Goal: Task Accomplishment & Management: Complete application form

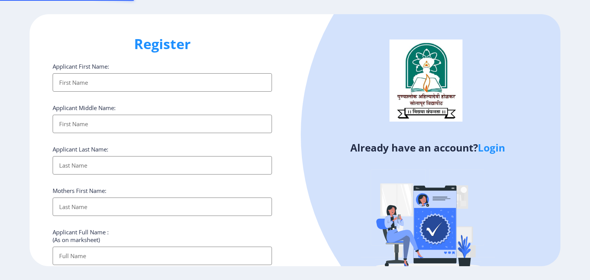
select select
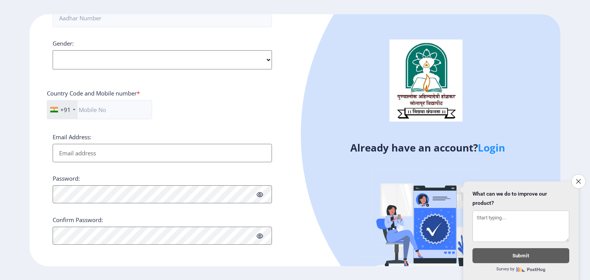
scroll to position [281, 0]
click at [576, 179] on icon "Close survey" at bounding box center [578, 181] width 5 height 5
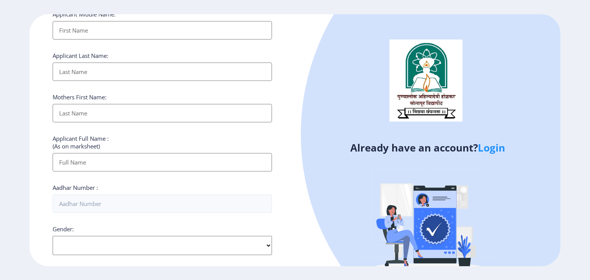
scroll to position [0, 0]
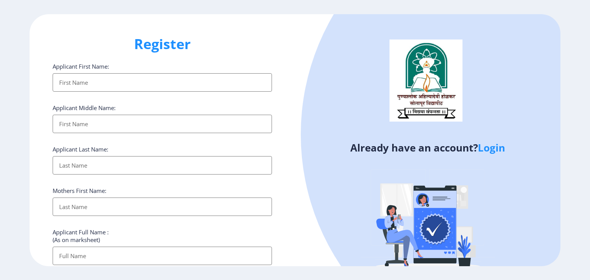
click at [138, 80] on input "Applicant First Name:" at bounding box center [162, 82] width 219 height 18
type input "sayama"
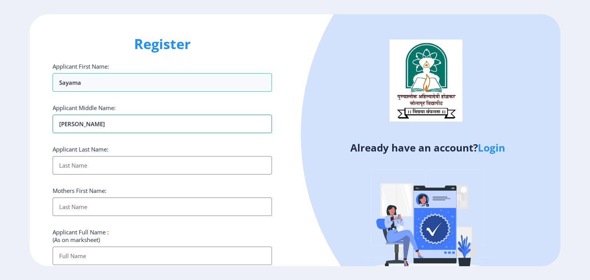
type input "[PERSON_NAME]"
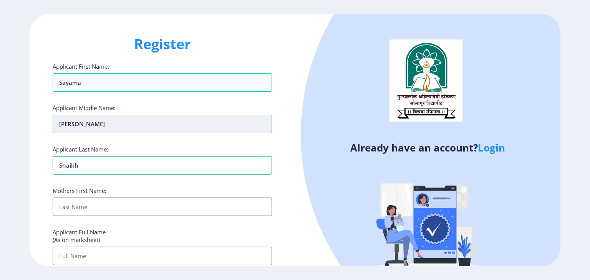
type input "shaikh"
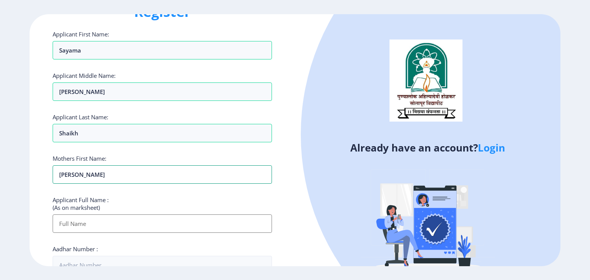
scroll to position [77, 0]
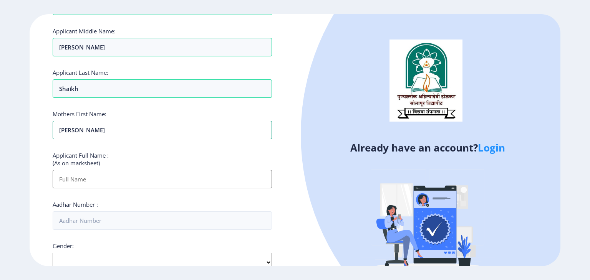
type input "[PERSON_NAME]"
click at [127, 178] on input "Applicant First Name:" at bounding box center [162, 179] width 219 height 18
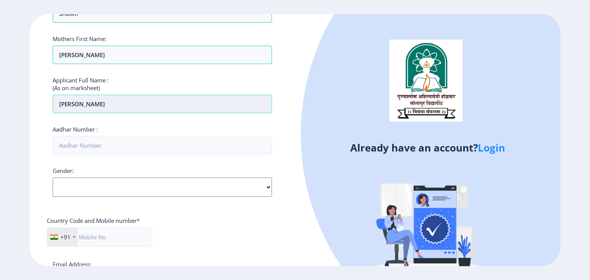
scroll to position [154, 0]
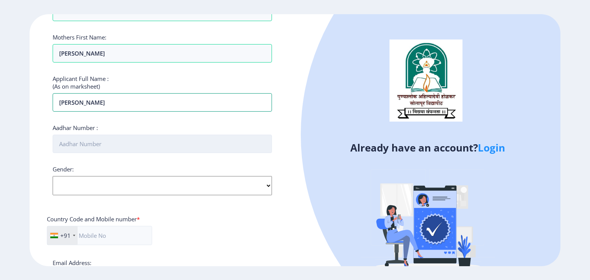
type input "[PERSON_NAME]"
click at [131, 142] on input "Aadhar Number :" at bounding box center [162, 144] width 219 height 18
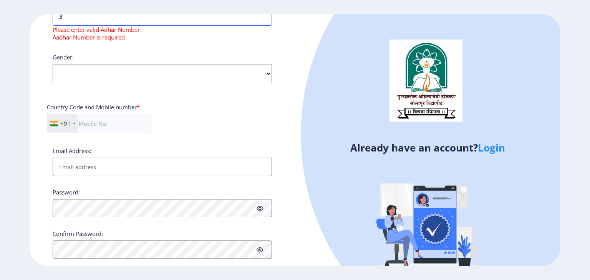
scroll to position [278, 0]
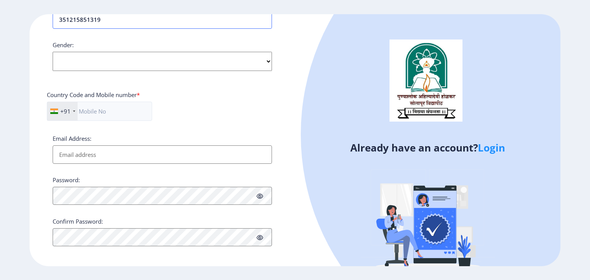
type input "351215851319"
click at [147, 61] on select "Select Gender [DEMOGRAPHIC_DATA] [DEMOGRAPHIC_DATA] Other" at bounding box center [162, 61] width 219 height 19
select select "[DEMOGRAPHIC_DATA]"
click at [53, 52] on select "Select Gender [DEMOGRAPHIC_DATA] [DEMOGRAPHIC_DATA] Other" at bounding box center [162, 61] width 219 height 19
click at [109, 113] on input "text" at bounding box center [99, 111] width 105 height 19
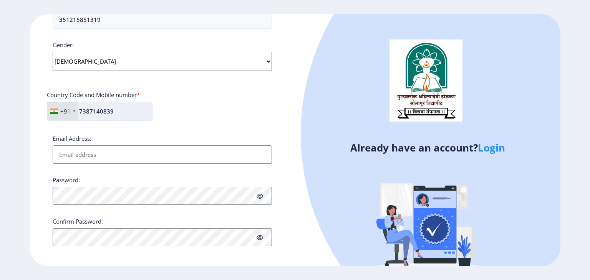
scroll to position [281, 0]
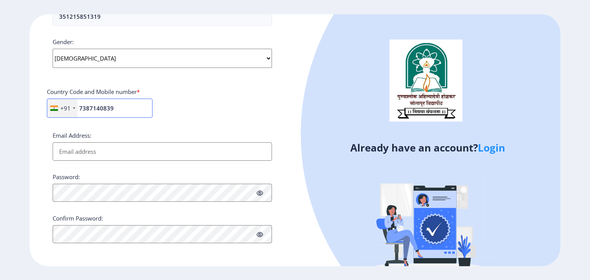
type input "7387140839"
click at [132, 152] on input "Email Address:" at bounding box center [162, 151] width 219 height 18
type input "s"
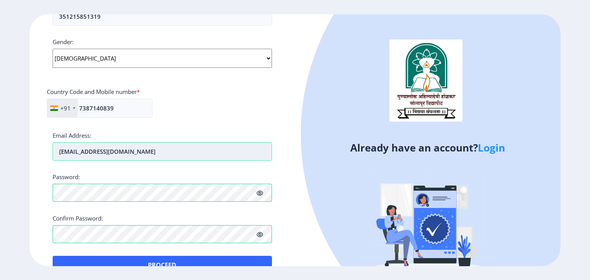
click at [94, 151] on input "[EMAIL_ADDRESS][DOMAIN_NAME]" at bounding box center [162, 151] width 219 height 18
click at [67, 150] on input "[EMAIL_ADDRESS][DOMAIN_NAME]" at bounding box center [162, 151] width 219 height 18
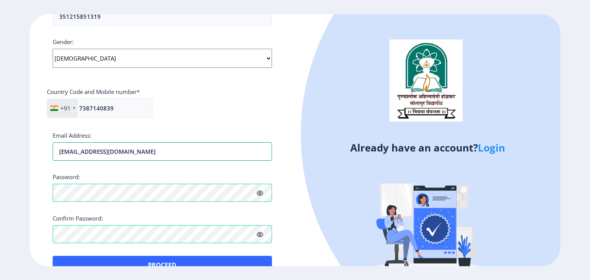
scroll to position [300, 0]
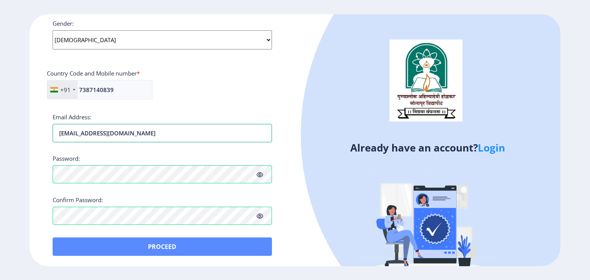
type input "[EMAIL_ADDRESS][DOMAIN_NAME]"
click at [169, 246] on button "Proceed" at bounding box center [162, 247] width 219 height 18
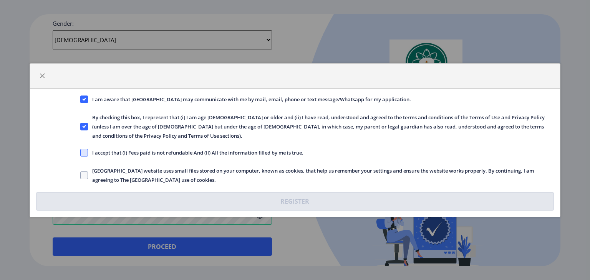
click at [82, 149] on span at bounding box center [84, 153] width 8 height 8
click at [81, 152] on input "I accept that (I) Fees paid is not refundable And (II) All the information fill…" at bounding box center [80, 152] width 0 height 0
checkbox input "true"
click at [85, 172] on span at bounding box center [84, 176] width 8 height 8
click at [81, 175] on input "[GEOGRAPHIC_DATA] website uses small files stored on your computer, known as co…" at bounding box center [80, 175] width 0 height 0
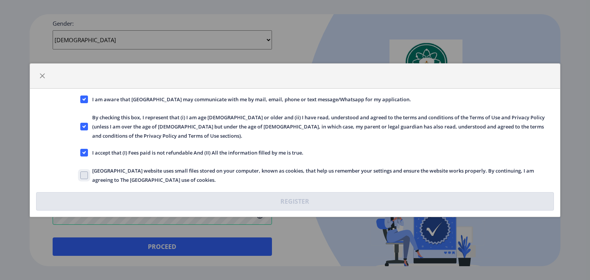
checkbox input "true"
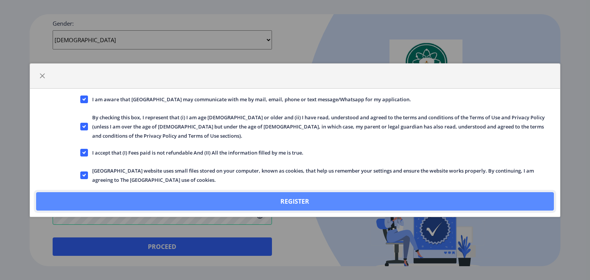
click at [235, 192] on button "Register" at bounding box center [295, 201] width 518 height 18
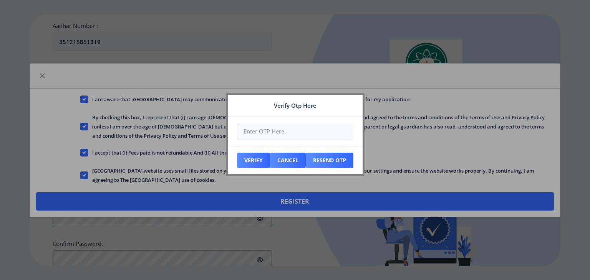
scroll to position [343, 0]
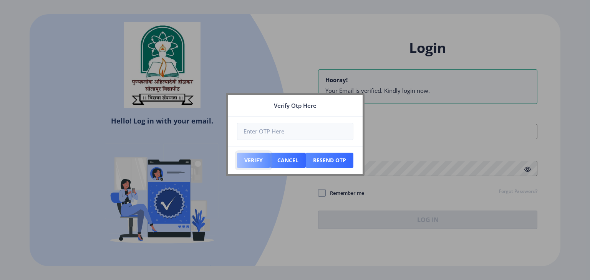
click at [252, 159] on button "Verify" at bounding box center [253, 160] width 33 height 15
click at [270, 160] on button "Resend Otp" at bounding box center [253, 160] width 33 height 15
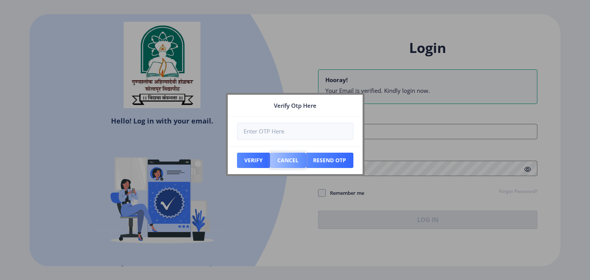
click at [270, 159] on button "Cancel" at bounding box center [253, 160] width 33 height 15
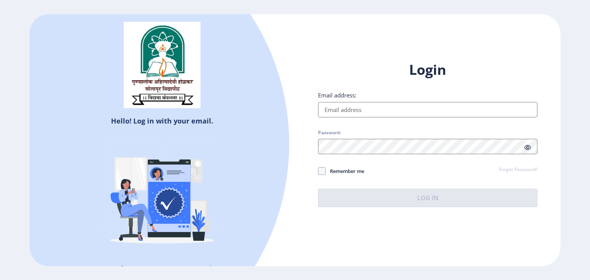
click at [354, 110] on input "Email address:" at bounding box center [427, 109] width 219 height 15
type input "[EMAIL_ADDRESS][DOMAIN_NAME]"
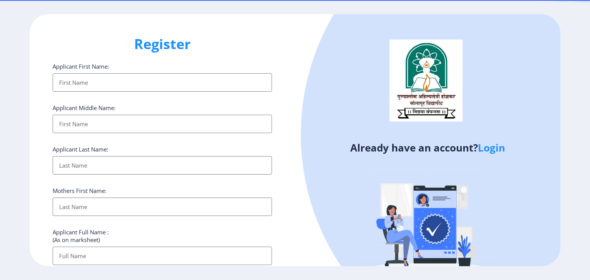
select select
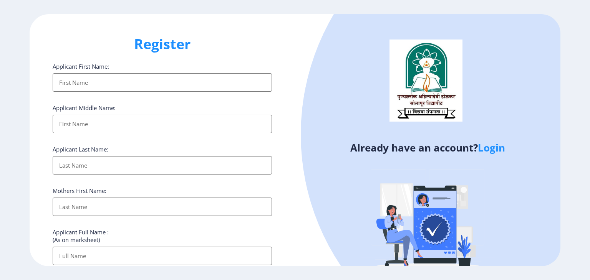
click at [180, 80] on input "Applicant First Name:" at bounding box center [162, 82] width 219 height 18
type input "sayama"
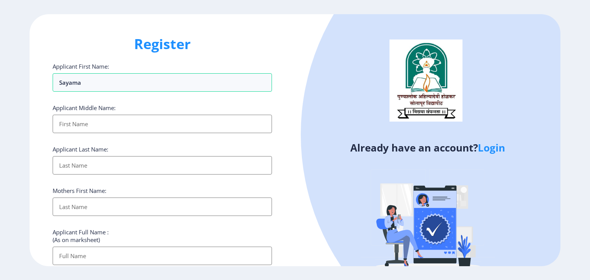
click at [129, 127] on input "Applicant First Name:" at bounding box center [162, 124] width 219 height 18
type input "[PERSON_NAME]"
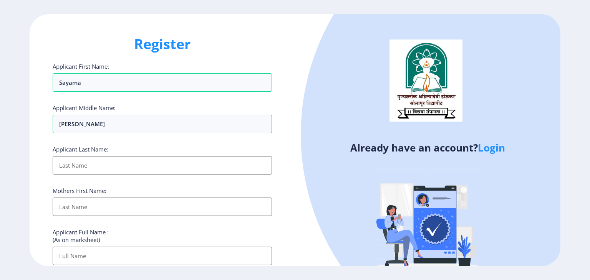
click at [137, 161] on input "Applicant First Name:" at bounding box center [162, 165] width 219 height 18
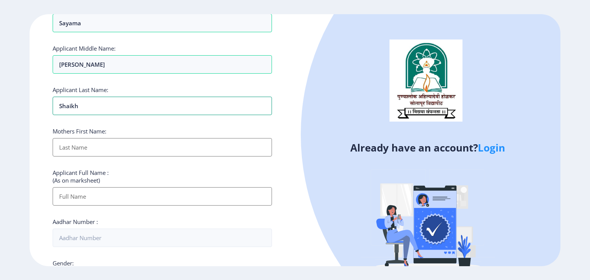
scroll to position [77, 0]
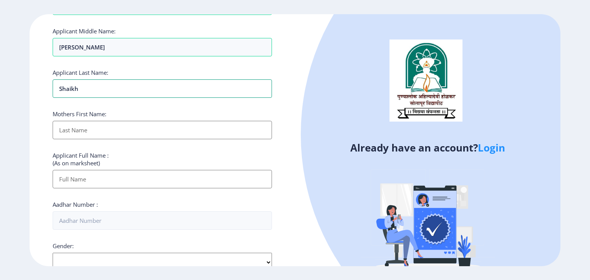
type input "shaikh"
click at [114, 130] on input "Applicant First Name:" at bounding box center [162, 130] width 219 height 18
click at [120, 129] on input "Applicant First Name:" at bounding box center [162, 130] width 219 height 18
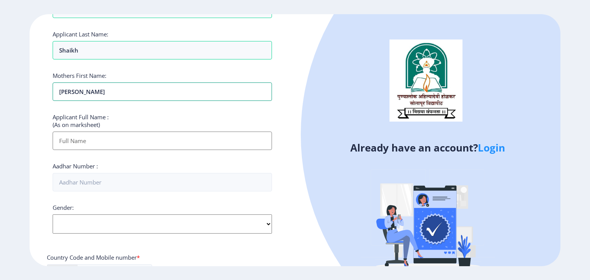
type input "[PERSON_NAME]"
click at [121, 133] on input "Applicant First Name:" at bounding box center [162, 141] width 219 height 18
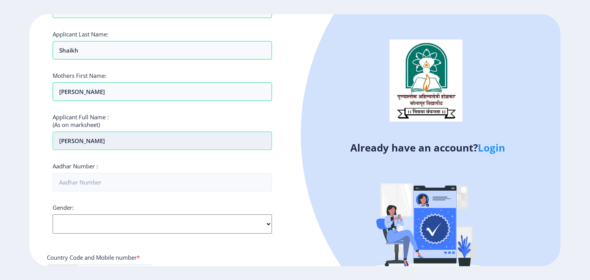
type input "[PERSON_NAME]"
type input "f"
type input "y"
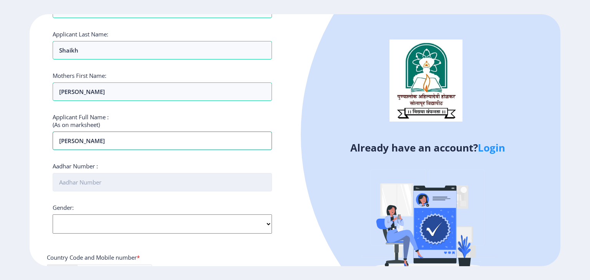
type input "[PERSON_NAME]"
click at [97, 180] on input "Aadhar Number :" at bounding box center [162, 182] width 219 height 18
click at [98, 185] on input "Aadhar Number :" at bounding box center [162, 182] width 219 height 18
click at [98, 184] on input "Aadhar Number :" at bounding box center [162, 182] width 219 height 18
type input "351215851319"
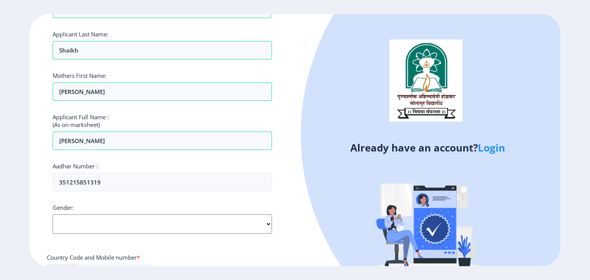
click at [98, 215] on select "Select Gender [DEMOGRAPHIC_DATA] [DEMOGRAPHIC_DATA] Other" at bounding box center [162, 224] width 219 height 19
select select "[DEMOGRAPHIC_DATA]"
click at [53, 215] on select "Select Gender [DEMOGRAPHIC_DATA] [DEMOGRAPHIC_DATA] Other" at bounding box center [162, 224] width 219 height 19
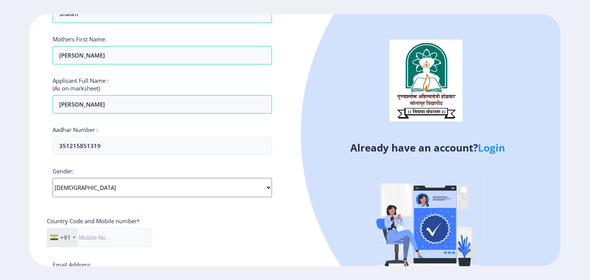
scroll to position [230, 0]
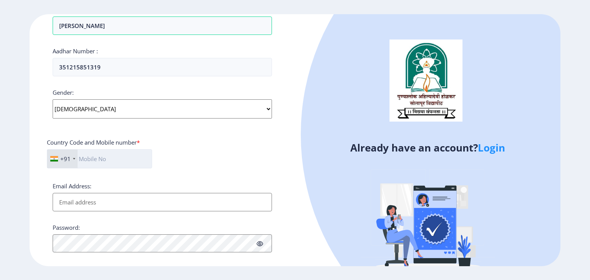
click at [117, 162] on input "text" at bounding box center [99, 158] width 105 height 19
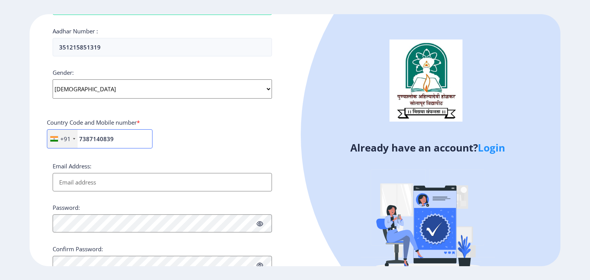
scroll to position [269, 0]
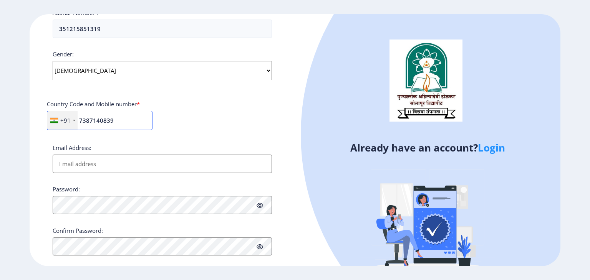
type input "7387140839"
click at [98, 163] on input "Email Address:" at bounding box center [162, 164] width 219 height 18
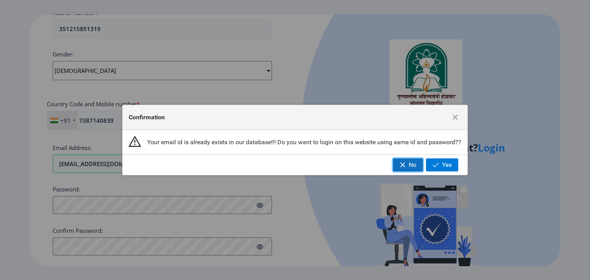
click at [409, 168] on span "No" at bounding box center [413, 165] width 8 height 7
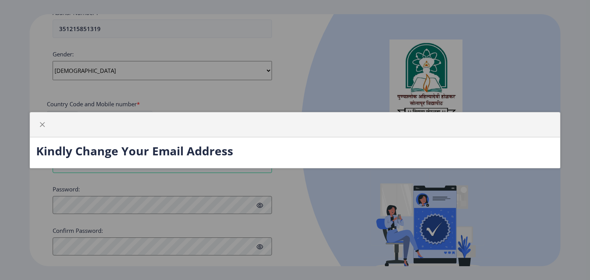
click at [66, 149] on h3 "Kindly Change Your Email Address" at bounding box center [295, 151] width 518 height 15
click at [40, 123] on span "button" at bounding box center [42, 125] width 6 height 6
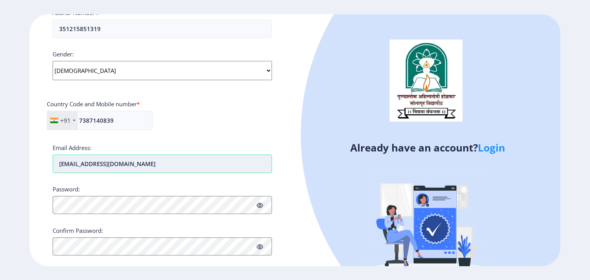
click at [109, 162] on input "[EMAIL_ADDRESS][DOMAIN_NAME]" at bounding box center [162, 164] width 219 height 18
click at [112, 161] on input "[EMAIL_ADDRESS][DOMAIN_NAME]" at bounding box center [162, 164] width 219 height 18
click at [70, 163] on input "sayamashaikh2224@gmail.com" at bounding box center [162, 164] width 219 height 18
click at [71, 164] on input "sayamashaikh2224@gmail.com" at bounding box center [162, 164] width 219 height 18
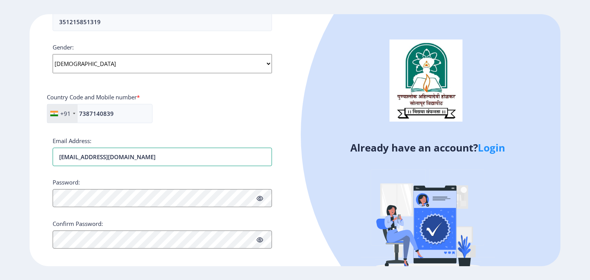
scroll to position [281, 0]
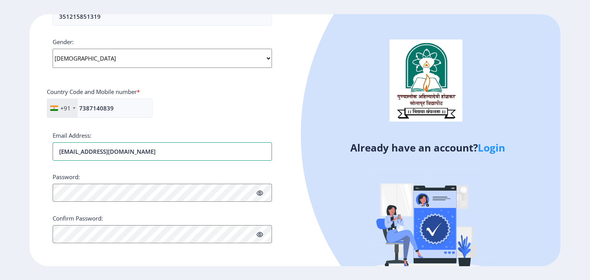
type input "saymashaikh2224@gmail.com"
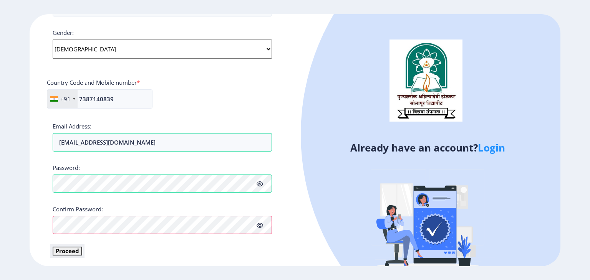
click at [66, 251] on button "Proceed" at bounding box center [68, 251] width 30 height 9
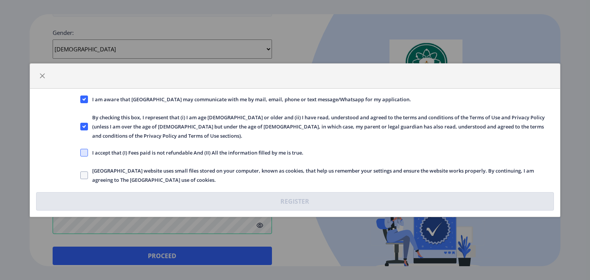
click at [81, 149] on span at bounding box center [84, 153] width 8 height 8
click at [81, 152] on input "I accept that (I) Fees paid is not refundable And (II) All the information fill…" at bounding box center [80, 152] width 0 height 0
checkbox input "true"
click at [82, 172] on span at bounding box center [84, 176] width 8 height 8
click at [81, 175] on input "[GEOGRAPHIC_DATA] website uses small files stored on your computer, known as co…" at bounding box center [80, 175] width 0 height 0
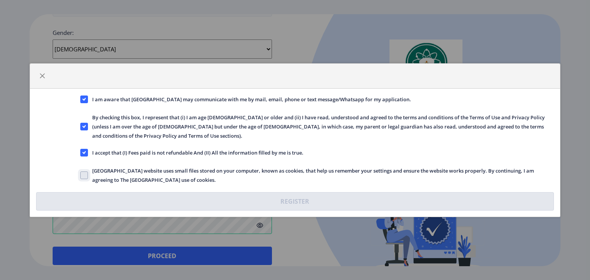
checkbox input "true"
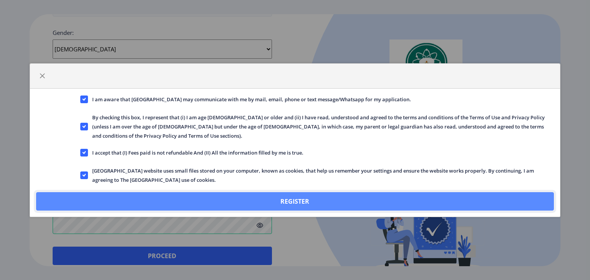
click at [235, 199] on button "Register" at bounding box center [295, 201] width 518 height 18
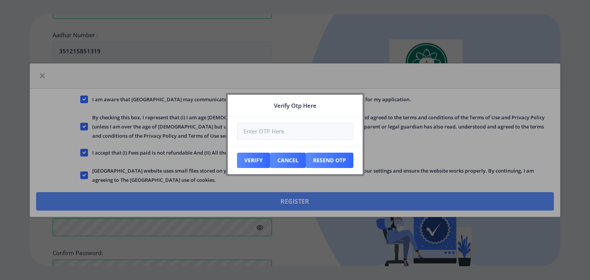
scroll to position [334, 0]
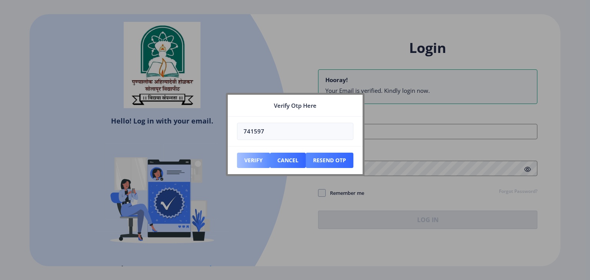
type input "741597"
click at [258, 163] on button "Verify" at bounding box center [253, 160] width 33 height 15
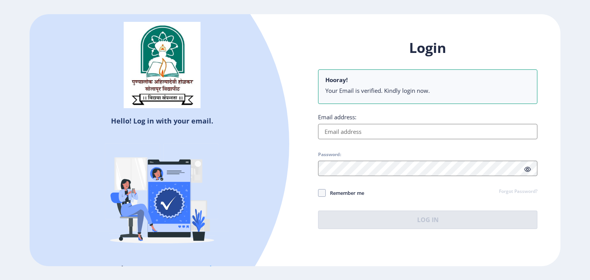
click at [373, 134] on input "Email address:" at bounding box center [427, 131] width 219 height 15
type input "saymashaikh2224@gmail.com"
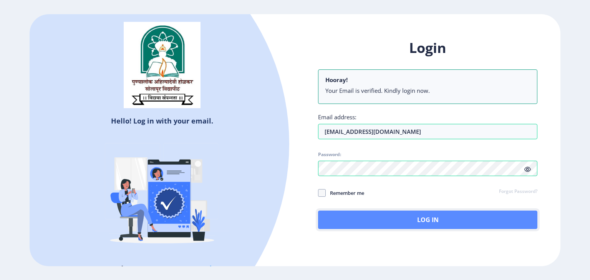
click at [475, 226] on button "Log In" at bounding box center [427, 220] width 219 height 18
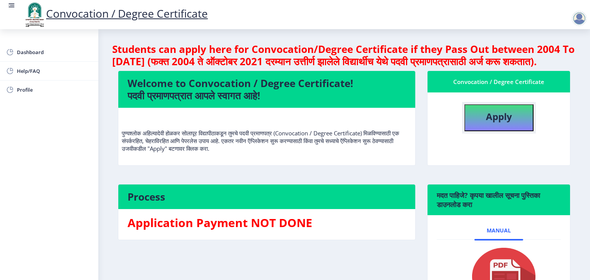
click at [476, 125] on button "Apply" at bounding box center [498, 117] width 69 height 27
select select
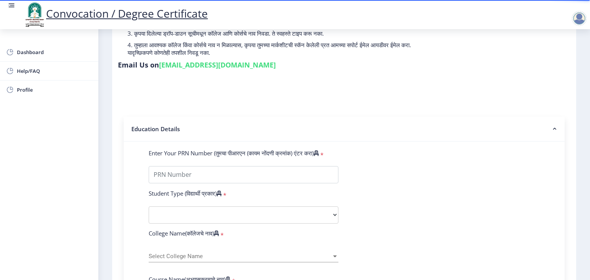
scroll to position [115, 0]
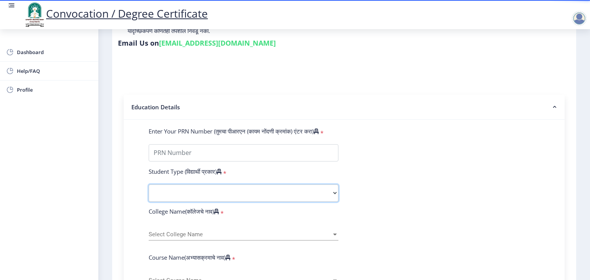
click at [266, 185] on select "Select Student Type Regular External" at bounding box center [244, 193] width 190 height 17
select select "Regular"
click at [149, 185] on select "Select Student Type Regular External" at bounding box center [244, 193] width 190 height 17
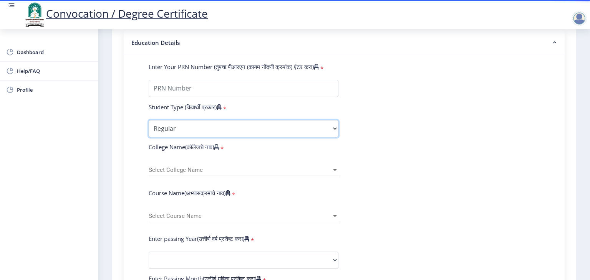
scroll to position [192, 0]
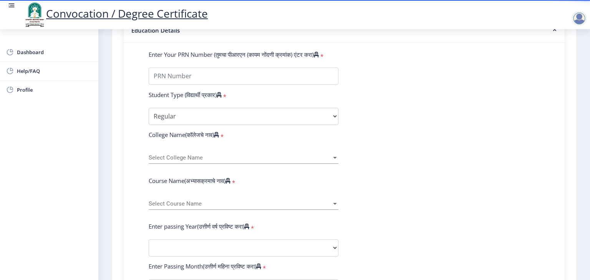
click at [217, 155] on span "Select College Name" at bounding box center [240, 158] width 183 height 7
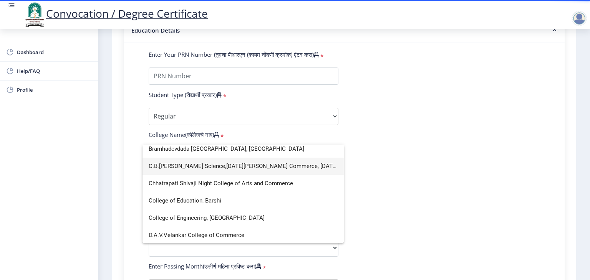
scroll to position [346, 0]
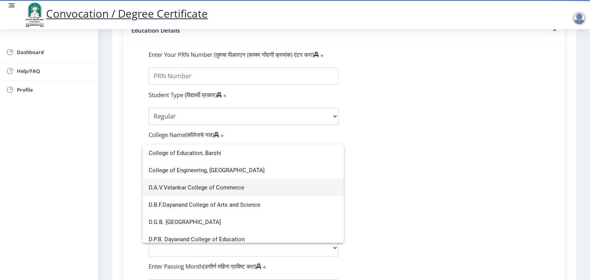
click at [203, 192] on span "D.A.V.Velankar College of Commerce" at bounding box center [243, 187] width 189 height 17
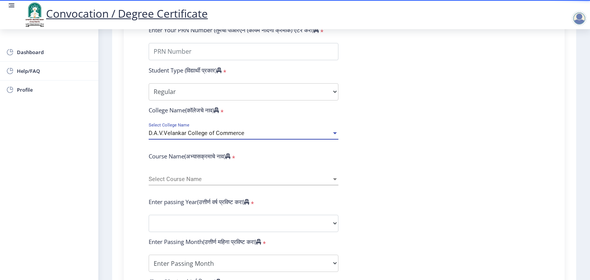
scroll to position [230, 0]
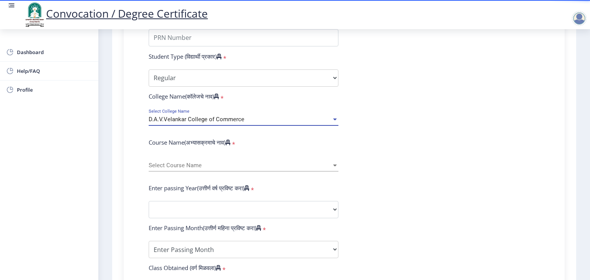
click at [187, 157] on div "Select Course Name Select Course Name" at bounding box center [244, 164] width 190 height 16
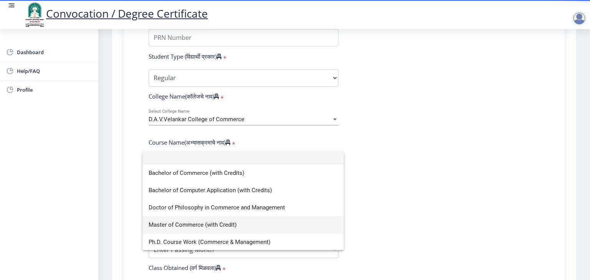
scroll to position [5, 0]
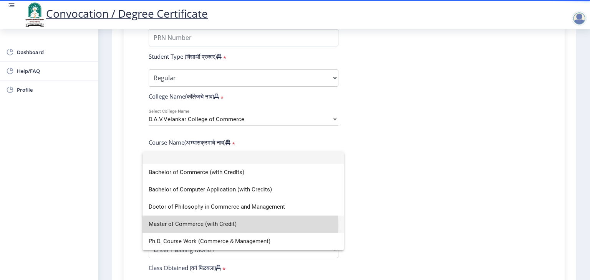
click at [234, 225] on span "Master of Commerce (with Credit)" at bounding box center [243, 224] width 189 height 17
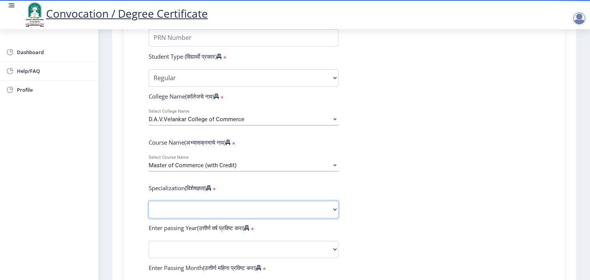
click at [194, 201] on select "Specialization Advanced Accountancy Advanced Costing Advanced Banking & Financi…" at bounding box center [244, 209] width 190 height 17
select select "Advanced Accountancy"
click at [149, 201] on select "Specialization Advanced Accountancy Advanced Costing Advanced Banking & Financi…" at bounding box center [244, 209] width 190 height 17
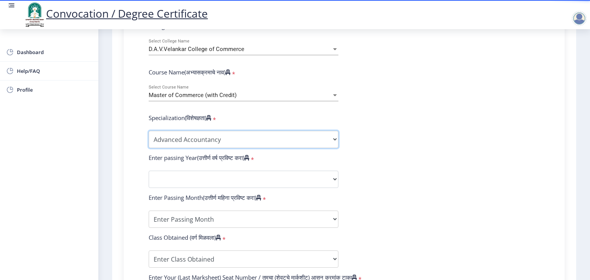
scroll to position [307, 0]
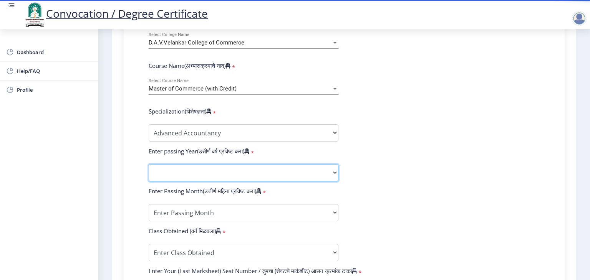
click at [214, 164] on select "2025 2024 2023 2022 2021 2020 2019 2018 2017 2016 2015 2014 2013 2012 2011 2010…" at bounding box center [244, 172] width 190 height 17
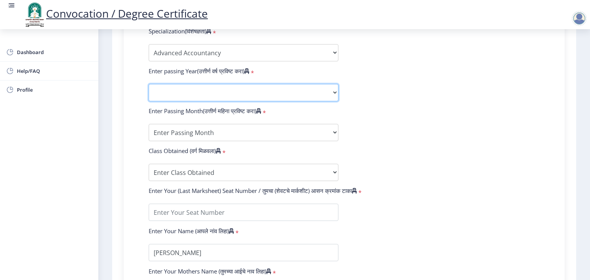
scroll to position [349, 0]
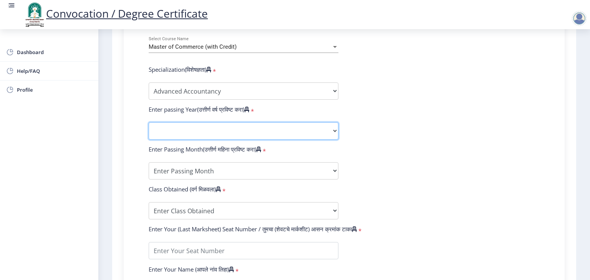
click at [253, 126] on select "2025 2024 2023 2022 2021 2020 2019 2018 2017 2016 2015 2014 2013 2012 2011 2010…" at bounding box center [244, 131] width 190 height 17
click at [254, 126] on select "2025 2024 2023 2022 2021 2020 2019 2018 2017 2016 2015 2014 2013 2012 2011 2010…" at bounding box center [244, 131] width 190 height 17
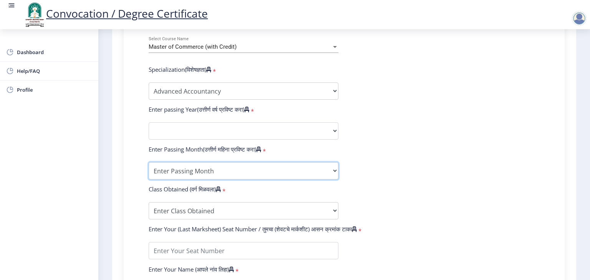
click at [240, 167] on select "Enter Passing Month March April May October November December" at bounding box center [244, 170] width 190 height 17
select select "April"
click at [149, 162] on select "Enter Passing Month March April May October November December" at bounding box center [244, 170] width 190 height 17
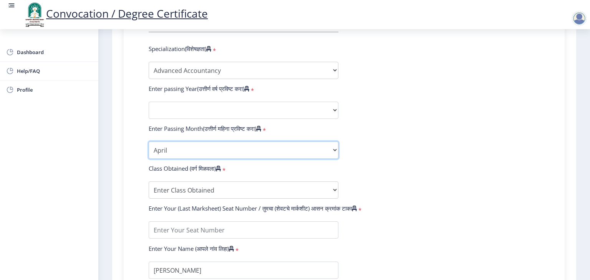
scroll to position [388, 0]
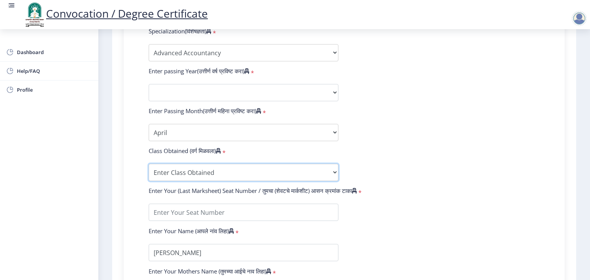
click at [220, 168] on select "Enter Class Obtained FIRST CLASS WITH DISTINCTION FIRST CLASS HIGHER SECOND CLA…" at bounding box center [244, 172] width 190 height 17
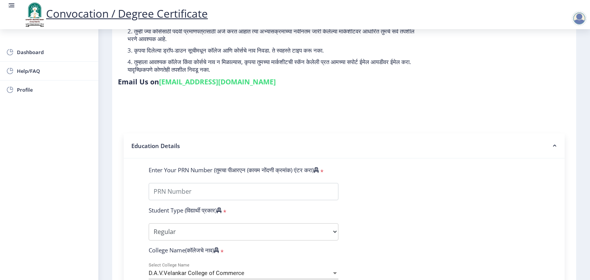
scroll to position [77, 0]
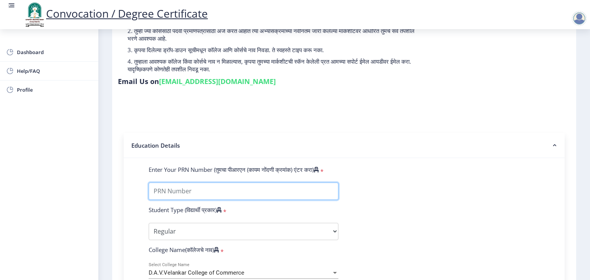
click at [255, 189] on input "Enter Your PRN Number (तुमचा पीआरएन (कायम नोंदणी क्रमांक) एंटर करा)" at bounding box center [244, 191] width 190 height 17
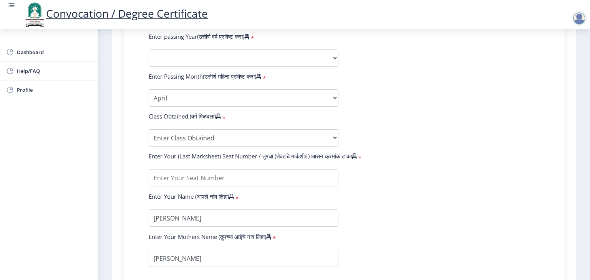
scroll to position [422, 0]
click at [217, 90] on select "Enter Passing Month March April May October November December" at bounding box center [244, 97] width 190 height 17
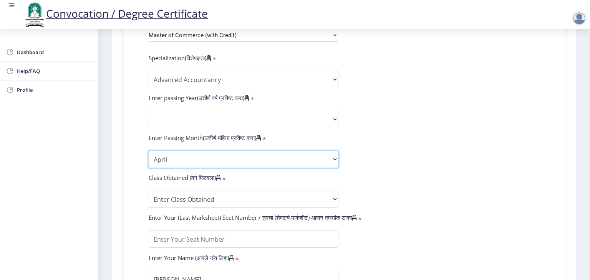
scroll to position [346, 0]
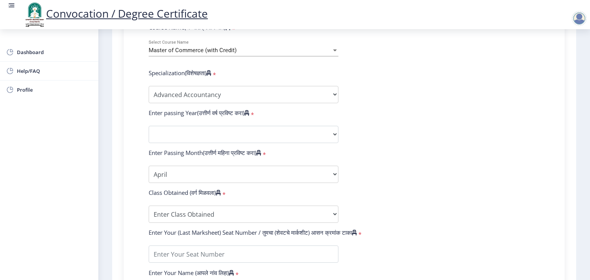
click at [576, 20] on div at bounding box center [578, 18] width 15 height 15
click at [482, 103] on form "Enter Your PRN Number (तुमचा पीआरएन (कायम नोंदणी क्रमांक) एंटर करा) * Student T…" at bounding box center [344, 120] width 402 height 447
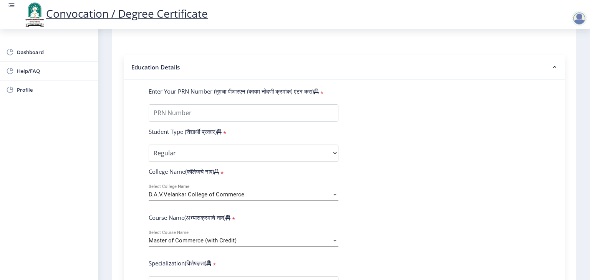
scroll to position [154, 0]
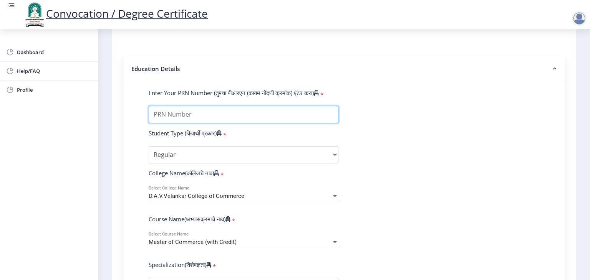
click at [223, 114] on input "Enter Your PRN Number (तुमचा पीआरएन (कायम नोंदणी क्रमांक) एंटर करा)" at bounding box center [244, 114] width 190 height 17
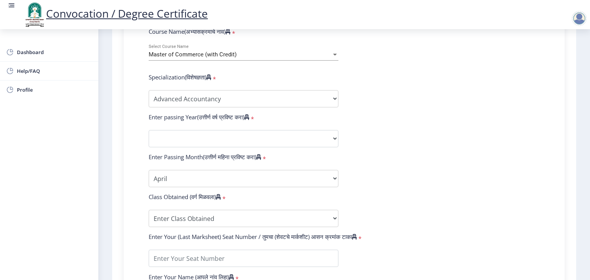
scroll to position [346, 0]
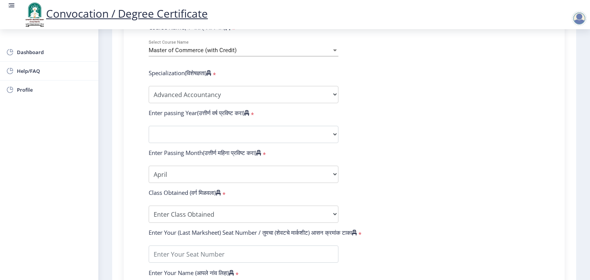
type input "2016032500138906"
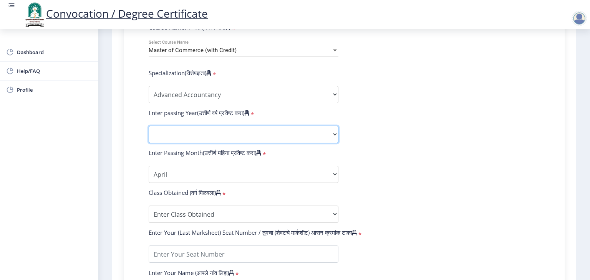
click at [214, 132] on select "2025 2024 2023 2022 2021 2020 2019 2018 2017 2016 2015 2014 2013 2012 2011 2010…" at bounding box center [244, 134] width 190 height 17
select select "2021"
click at [149, 126] on select "2025 2024 2023 2022 2021 2020 2019 2018 2017 2016 2015 2014 2013 2012 2011 2010…" at bounding box center [244, 134] width 190 height 17
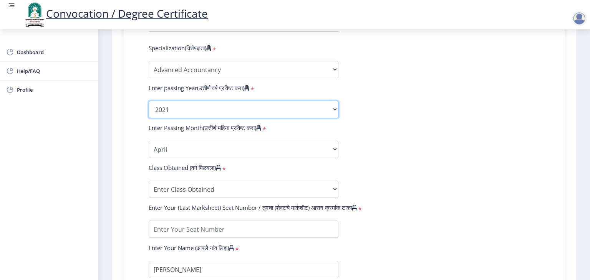
scroll to position [384, 0]
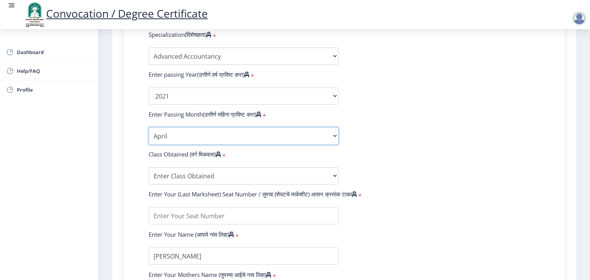
click at [204, 133] on select "Enter Passing Month March April May October November December" at bounding box center [244, 136] width 190 height 17
select select "March"
click at [149, 128] on select "Enter Passing Month March April May October November December" at bounding box center [244, 136] width 190 height 17
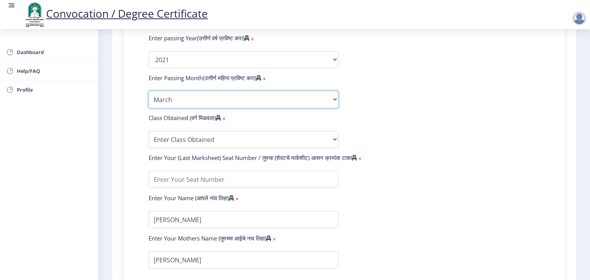
scroll to position [461, 0]
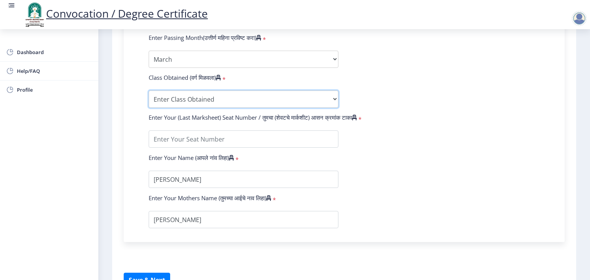
click at [206, 97] on select "Enter Class Obtained FIRST CLASS WITH DISTINCTION FIRST CLASS HIGHER SECOND CLA…" at bounding box center [244, 99] width 190 height 17
select select "Grade A"
click at [149, 91] on select "Enter Class Obtained FIRST CLASS WITH DISTINCTION FIRST CLASS HIGHER SECOND CLA…" at bounding box center [244, 99] width 190 height 17
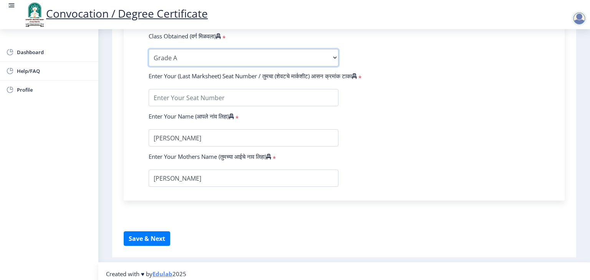
scroll to position [503, 0]
click at [163, 232] on button "Save & Next" at bounding box center [147, 238] width 46 height 15
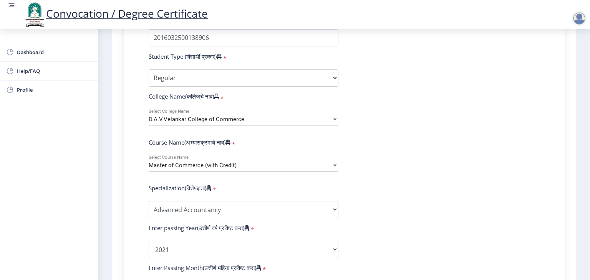
scroll to position [192, 0]
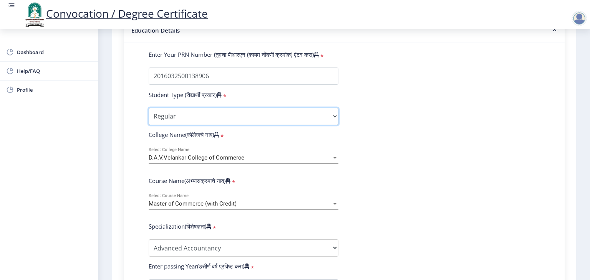
click at [244, 108] on select "Select Student Type Regular External" at bounding box center [244, 116] width 190 height 17
click at [149, 108] on select "Select Student Type Regular External" at bounding box center [244, 116] width 190 height 17
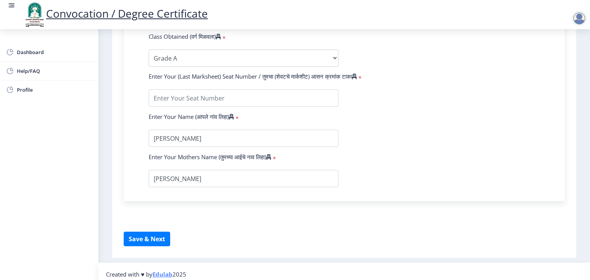
scroll to position [503, 0]
click at [154, 235] on button "Save & Next" at bounding box center [147, 238] width 46 height 15
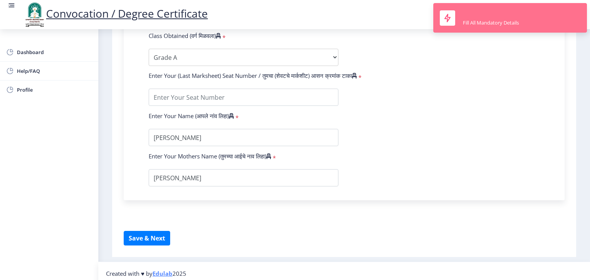
click at [479, 17] on div "Fill All Mandatory Details" at bounding box center [491, 18] width 56 height 17
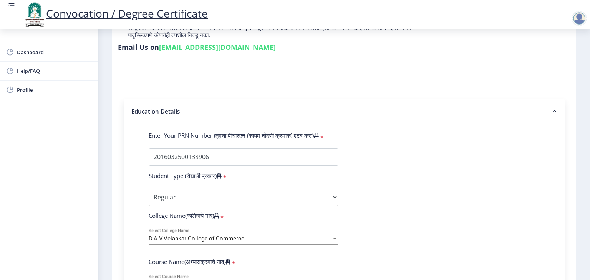
scroll to position [115, 0]
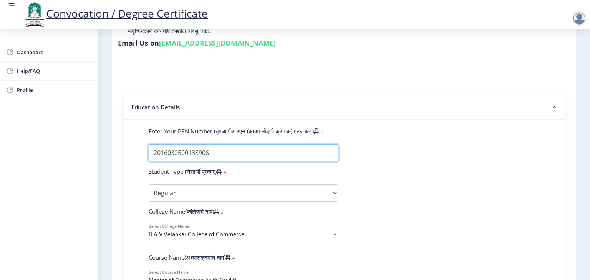
click at [261, 147] on input "Enter Your PRN Number (तुमचा पीआरएन (कायम नोंदणी क्रमांक) एंटर करा)" at bounding box center [244, 152] width 190 height 17
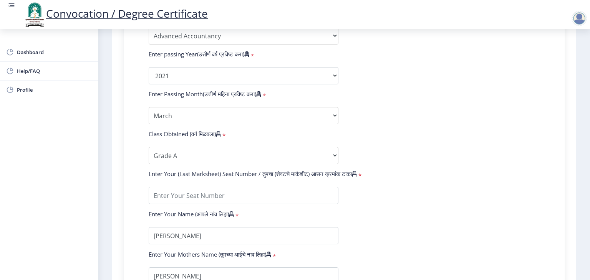
scroll to position [422, 0]
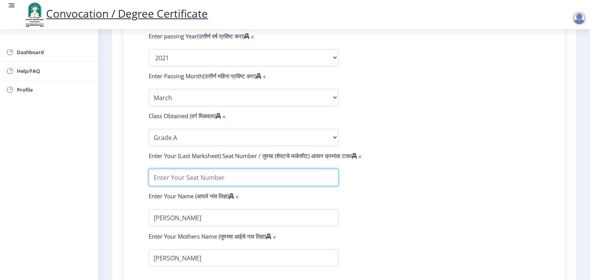
click at [251, 169] on input "textarea" at bounding box center [244, 177] width 190 height 17
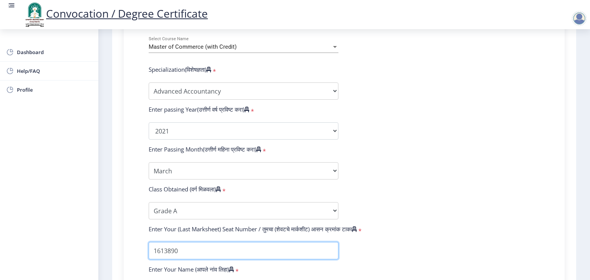
scroll to position [503, 0]
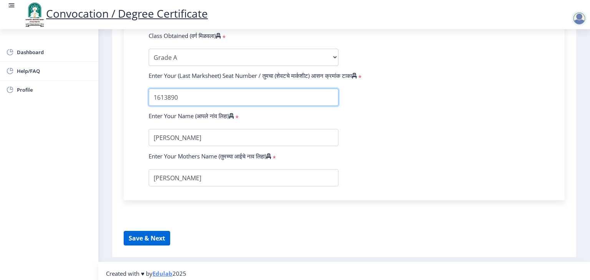
type input "1613890"
click at [149, 231] on button "Save & Next" at bounding box center [147, 238] width 46 height 15
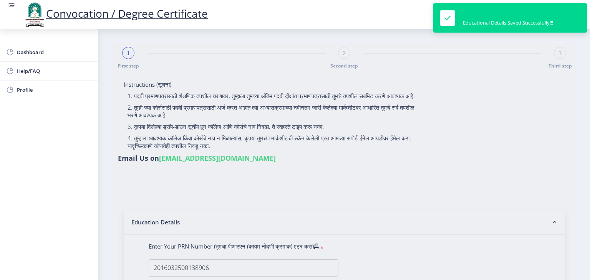
select select
type input "2016032500138906"
select select "Regular"
select select "2021"
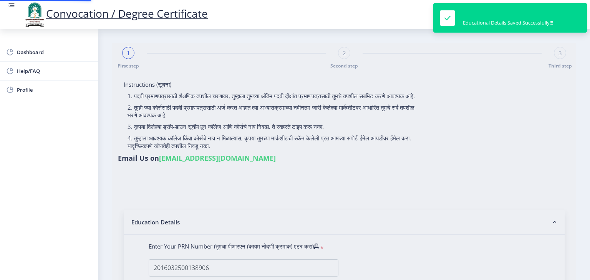
select select "March"
select select "Grade A"
type input "1613890"
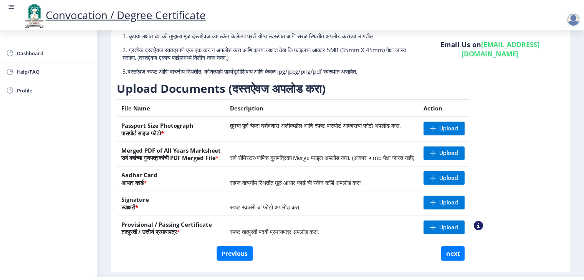
scroll to position [77, 0]
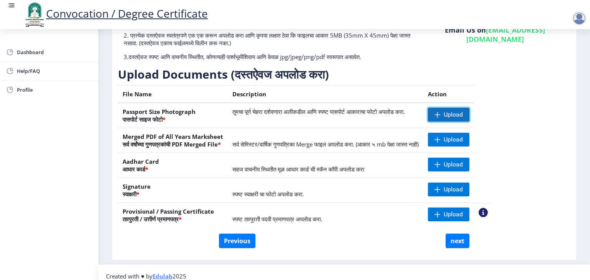
click at [463, 114] on span "Upload" at bounding box center [453, 115] width 19 height 8
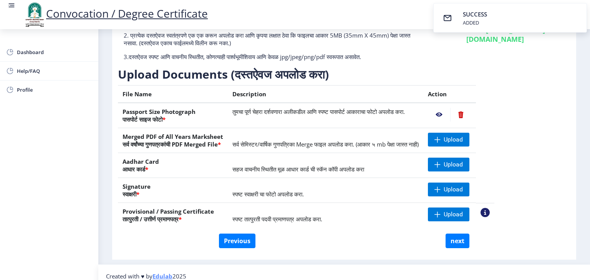
click at [450, 114] on nb-action at bounding box center [439, 115] width 22 height 14
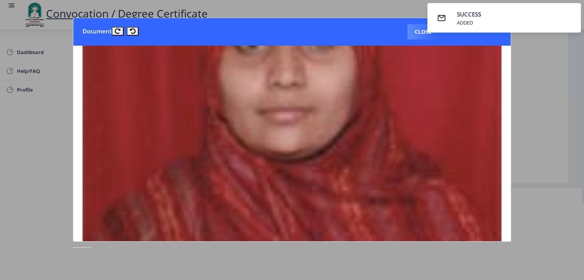
scroll to position [38, 0]
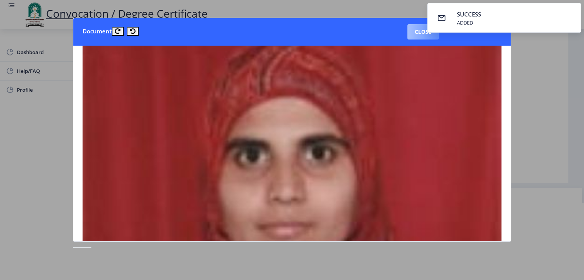
click at [419, 30] on button "Close" at bounding box center [422, 31] width 31 height 15
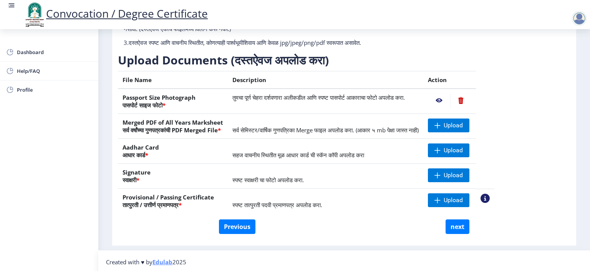
scroll to position [84, 0]
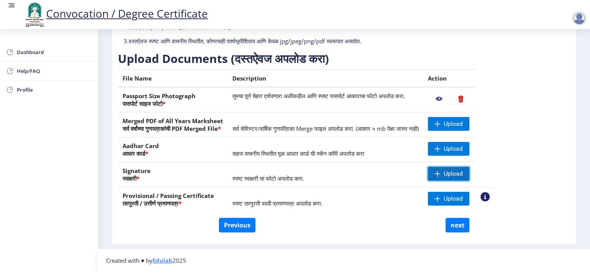
click at [441, 174] on span at bounding box center [437, 174] width 6 height 6
click at [450, 171] on nb-action at bounding box center [439, 174] width 22 height 14
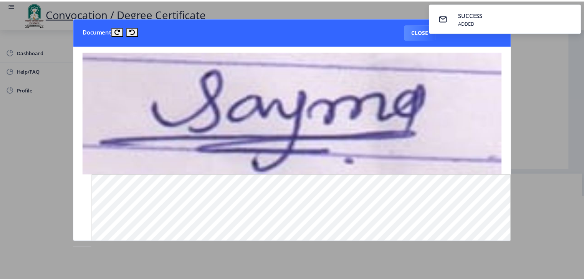
scroll to position [0, 0]
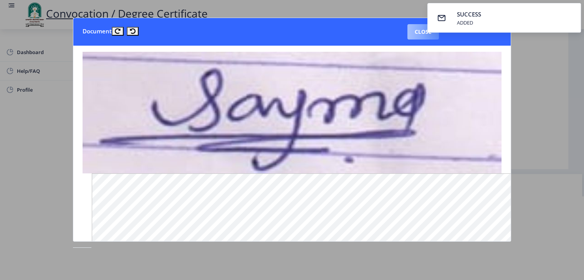
click at [413, 34] on button "Close" at bounding box center [422, 31] width 31 height 15
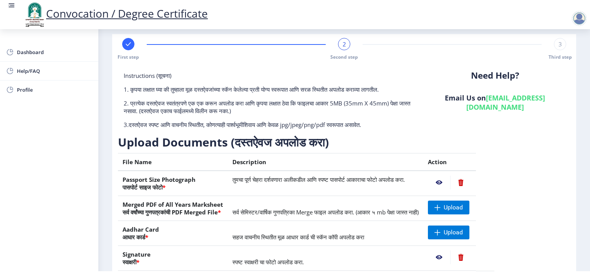
click at [580, 22] on div at bounding box center [578, 18] width 15 height 15
click at [529, 166] on div "Instructions (सूचना) 1. कृपया लक्षात घ्या की तुम्हाला मूळ दस्तऐवजांच्या स्कॅन क…" at bounding box center [344, 187] width 452 height 230
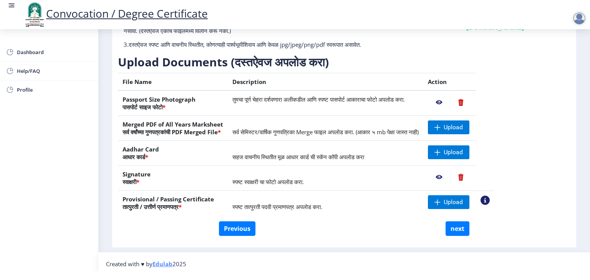
scroll to position [84, 0]
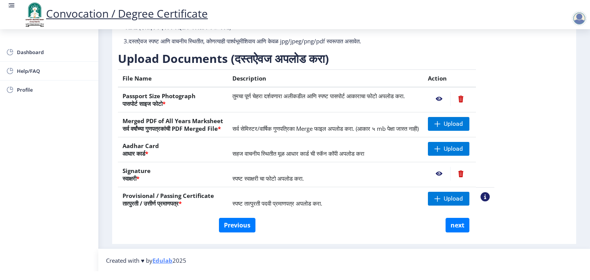
click at [575, 21] on div at bounding box center [578, 18] width 15 height 15
click at [555, 63] on span "Log out" at bounding box center [559, 59] width 49 height 9
